Goal: Transaction & Acquisition: Purchase product/service

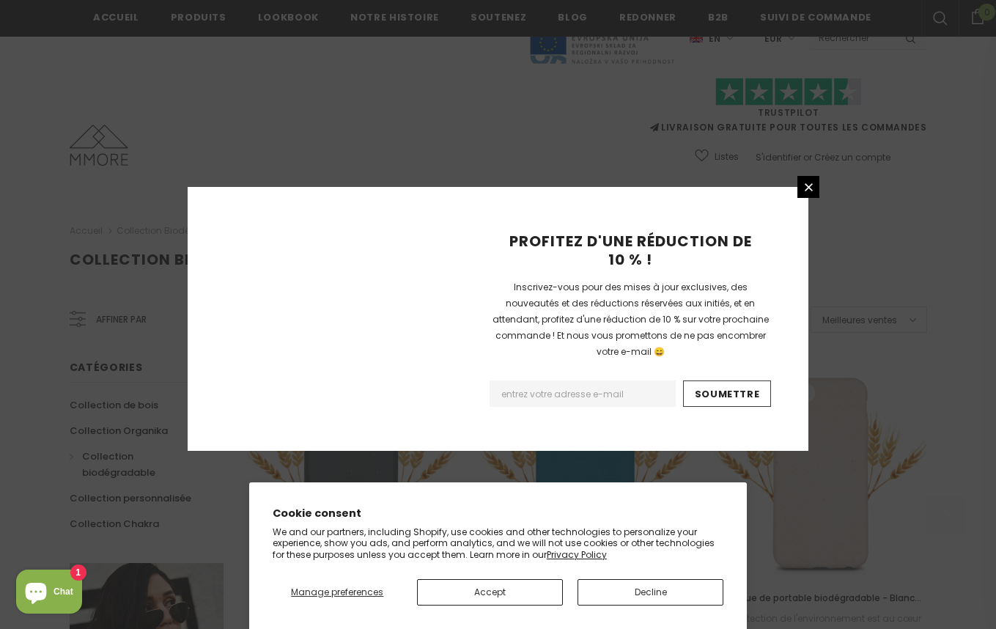
scroll to position [1687, 0]
